Goal: Check status

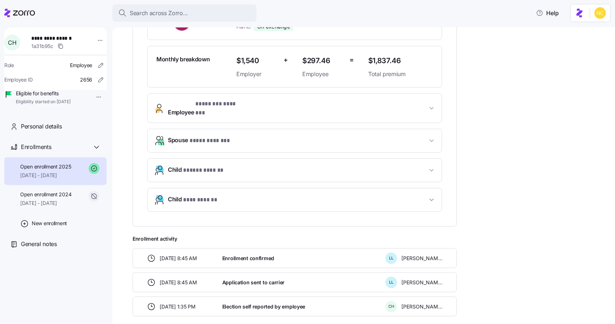
scroll to position [208, 0]
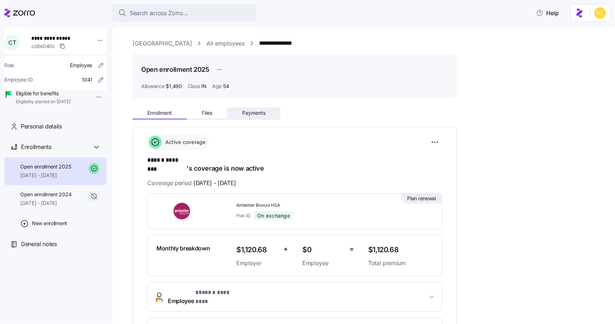
click at [252, 109] on button "Payments" at bounding box center [253, 112] width 53 height 11
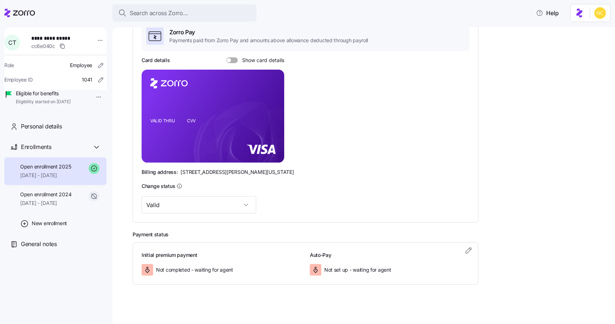
scroll to position [129, 0]
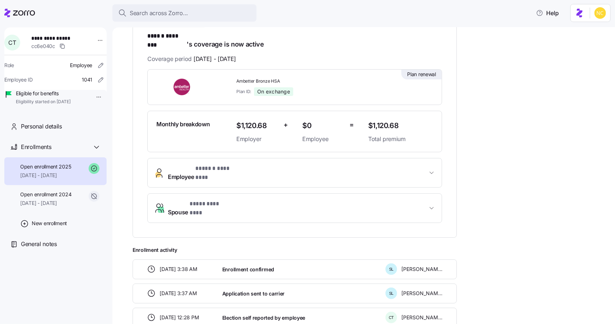
scroll to position [41, 0]
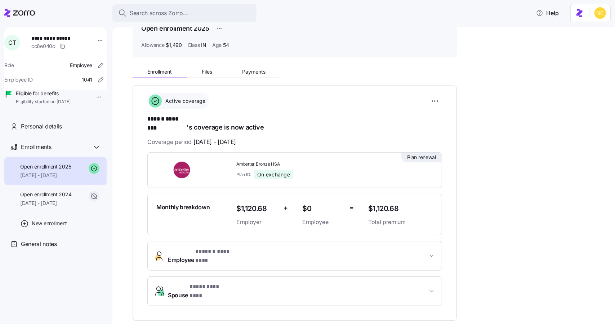
click at [257, 64] on div "Enrollment Files Payments" at bounding box center [295, 70] width 324 height 15
click at [257, 71] on span "Payments" at bounding box center [253, 71] width 23 height 5
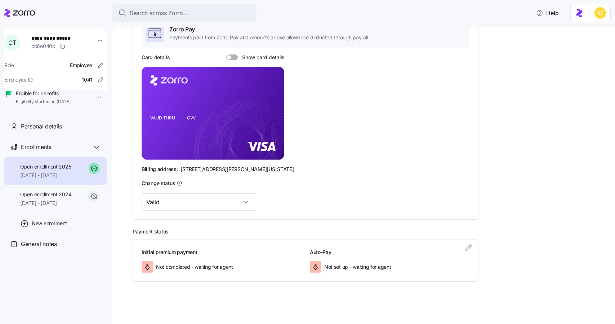
scroll to position [129, 0]
